Goal: Task Accomplishment & Management: Manage account settings

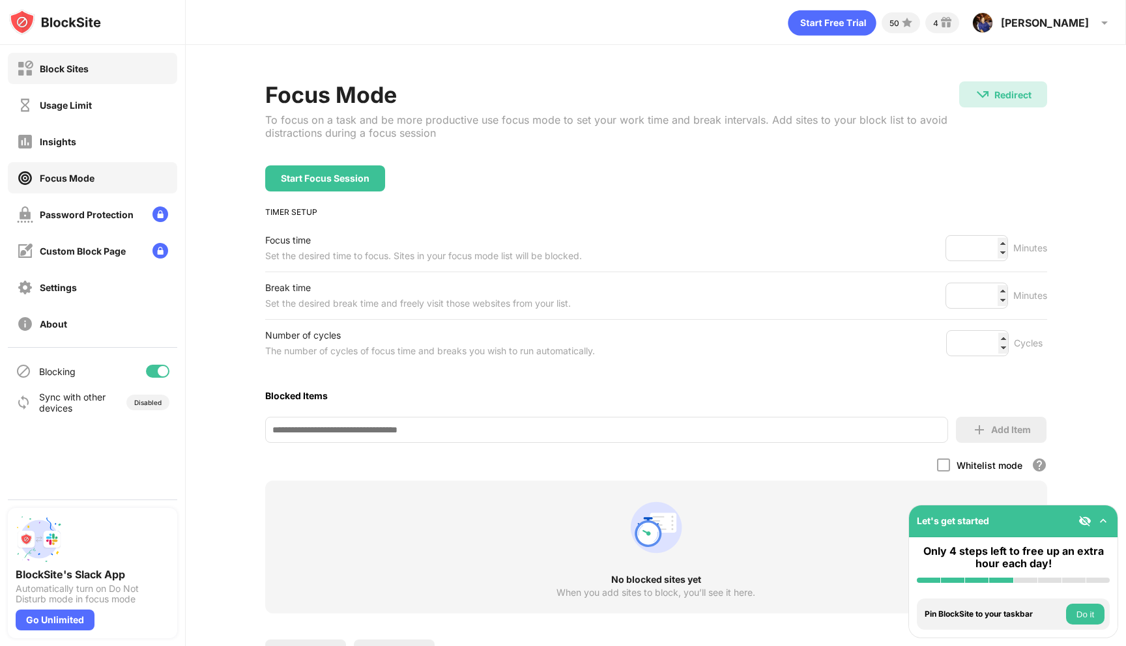
click at [66, 67] on div "Block Sites" at bounding box center [64, 68] width 49 height 11
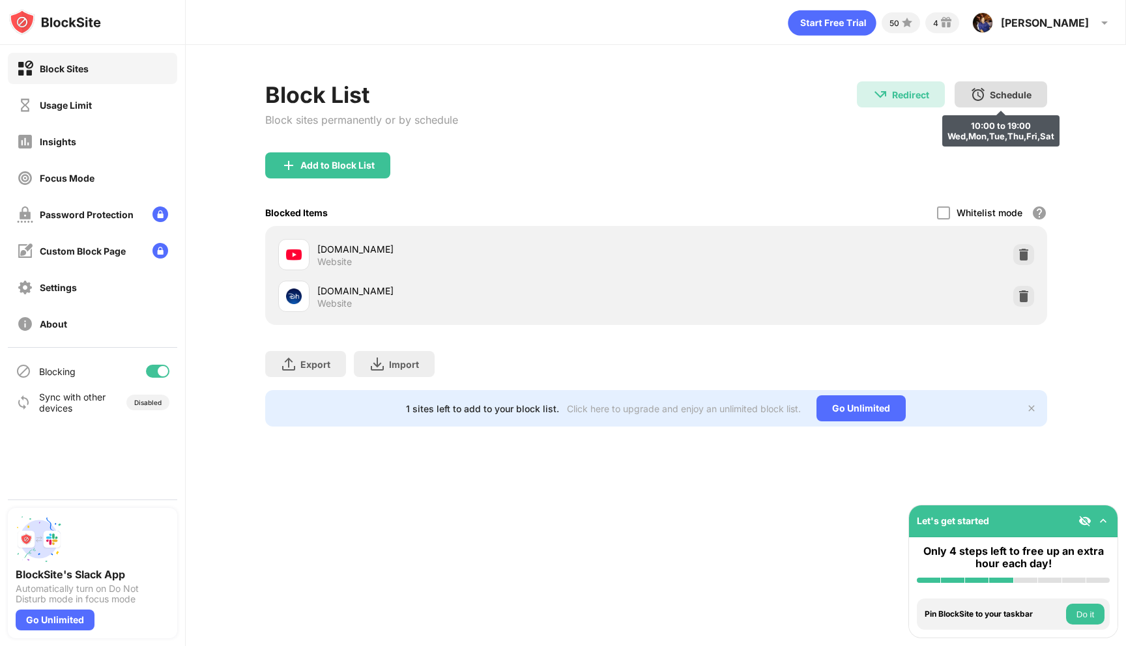
click at [992, 99] on div "Schedule" at bounding box center [1010, 94] width 42 height 11
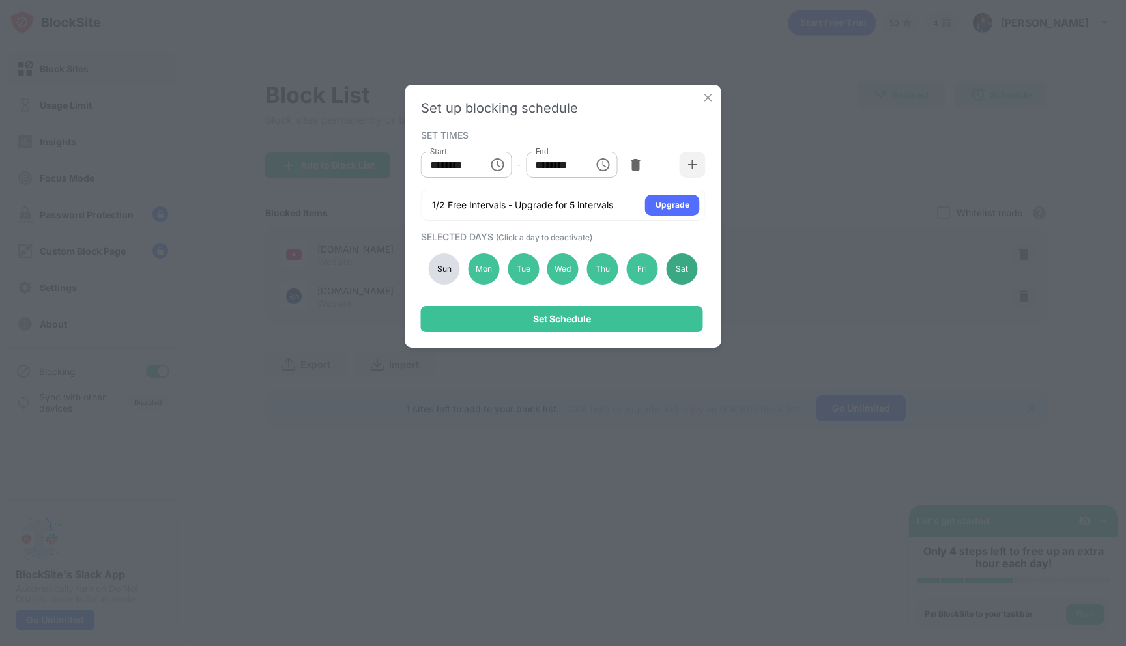
click at [685, 277] on div "Sat" at bounding box center [681, 268] width 31 height 31
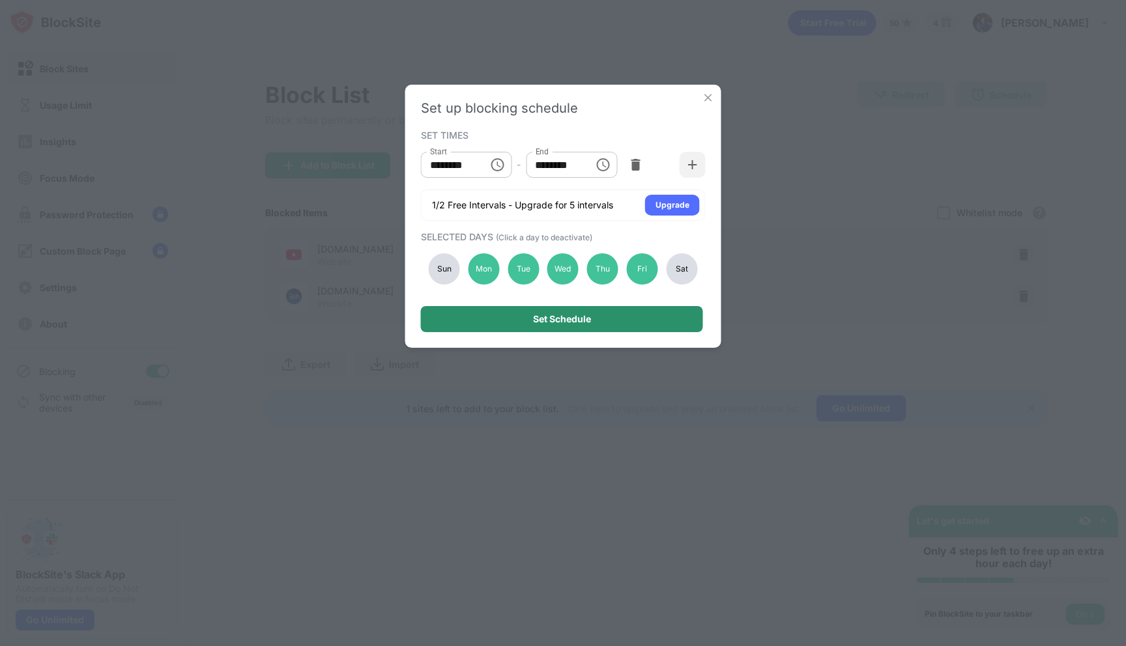
click at [606, 318] on div "Set Schedule" at bounding box center [562, 319] width 282 height 26
